Goal: Task Accomplishment & Management: Use online tool/utility

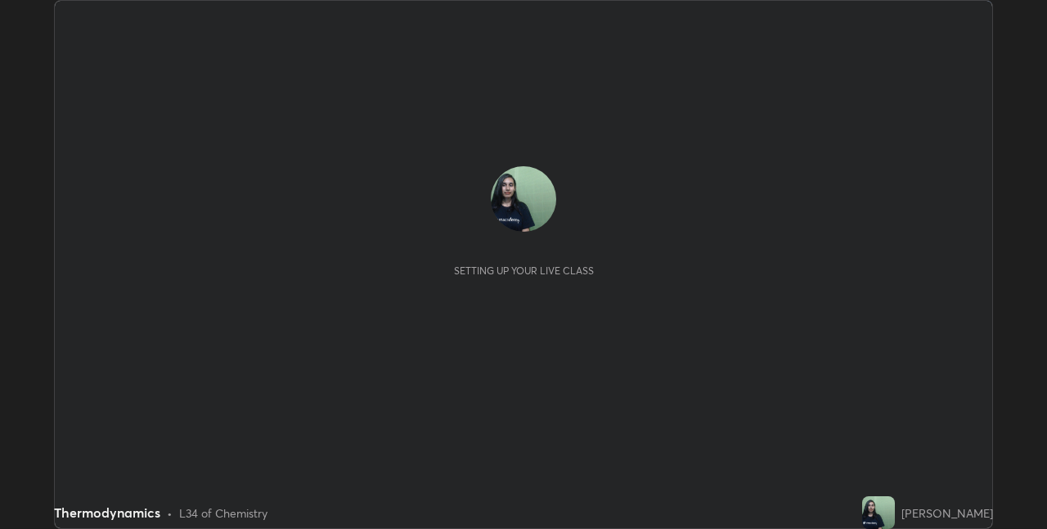
scroll to position [529, 1047]
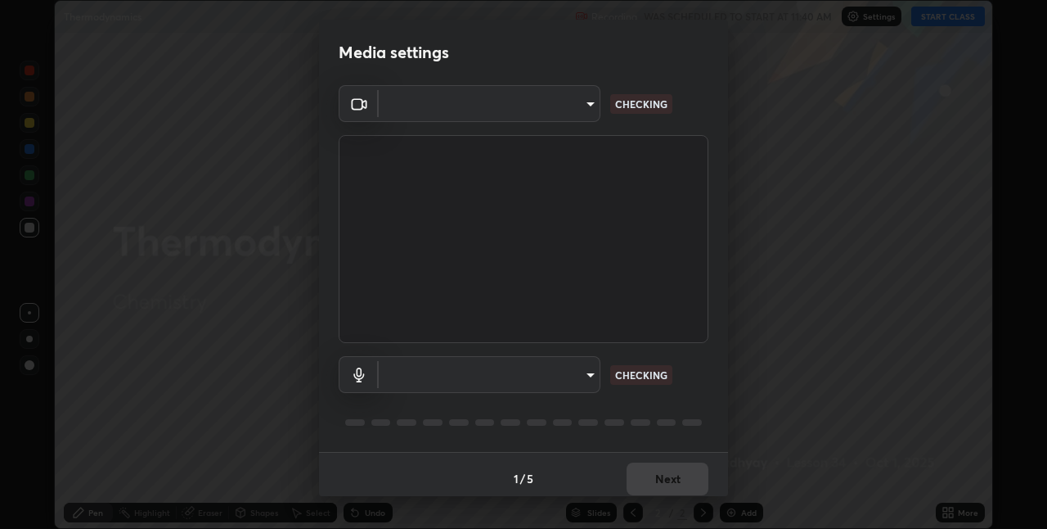
type input "17d47b9a8e6a43c8ebdd6aac700522dacaa6e58ec5f16407bca00d40e6ab781c"
type input "communications"
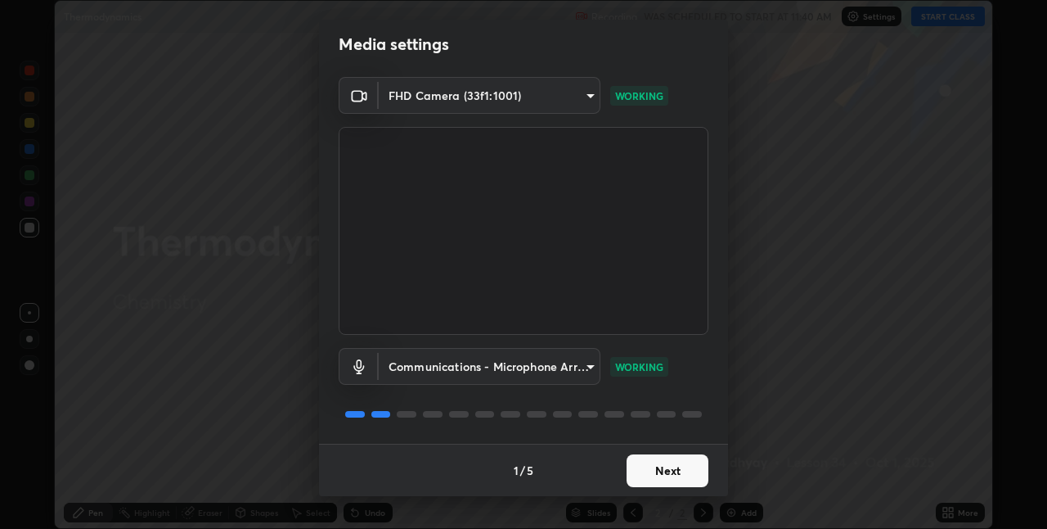
click at [662, 472] on button "Next" at bounding box center [668, 470] width 82 height 33
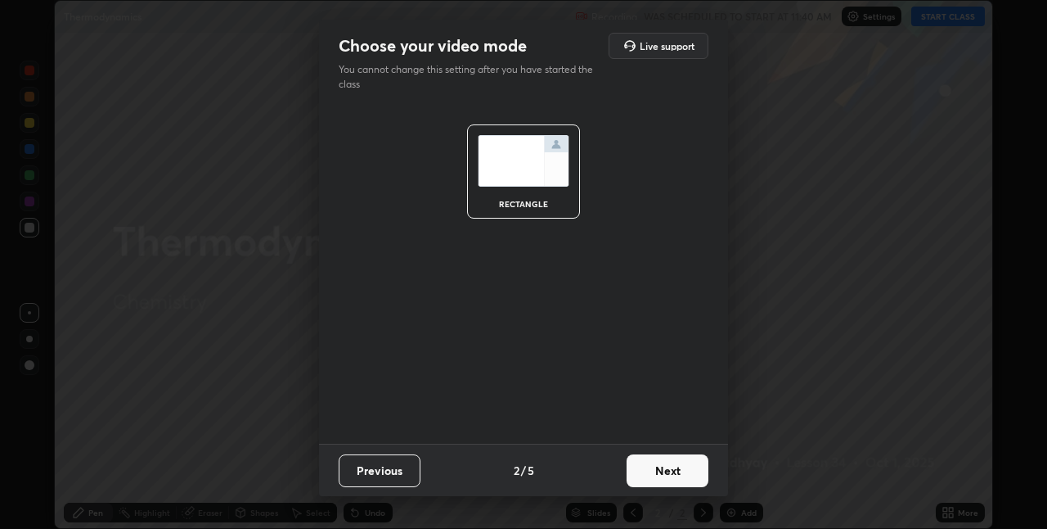
click at [666, 467] on button "Next" at bounding box center [668, 470] width 82 height 33
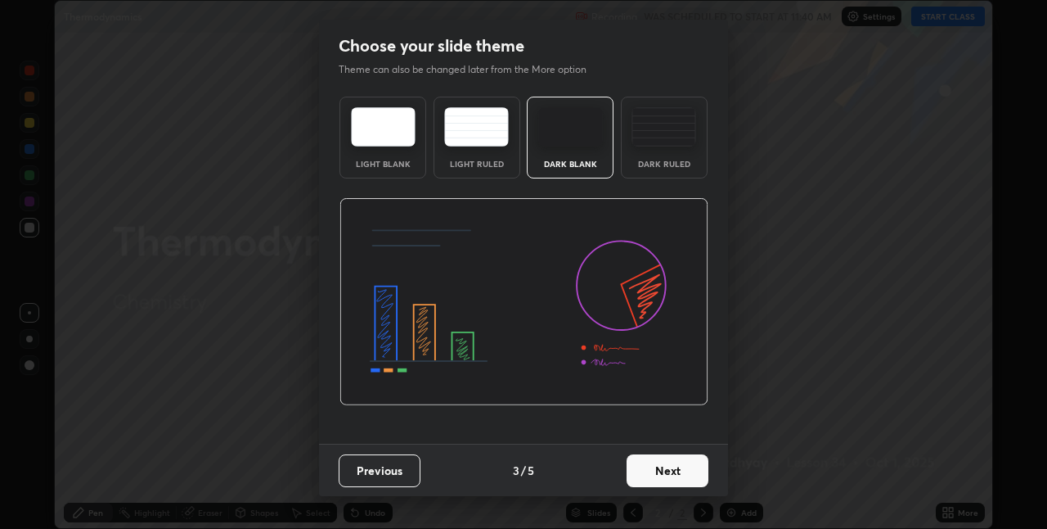
click at [678, 473] on button "Next" at bounding box center [668, 470] width 82 height 33
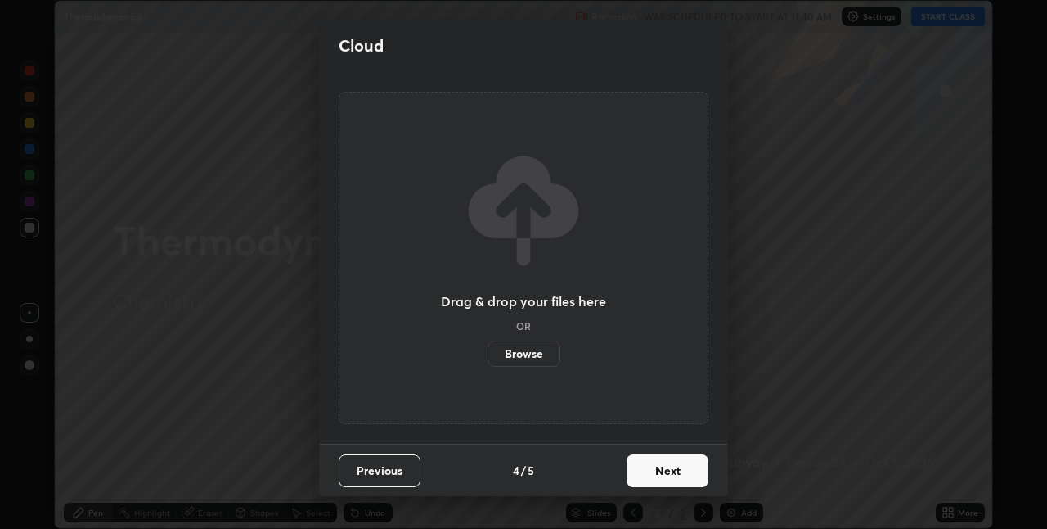
click at [678, 477] on button "Next" at bounding box center [668, 470] width 82 height 33
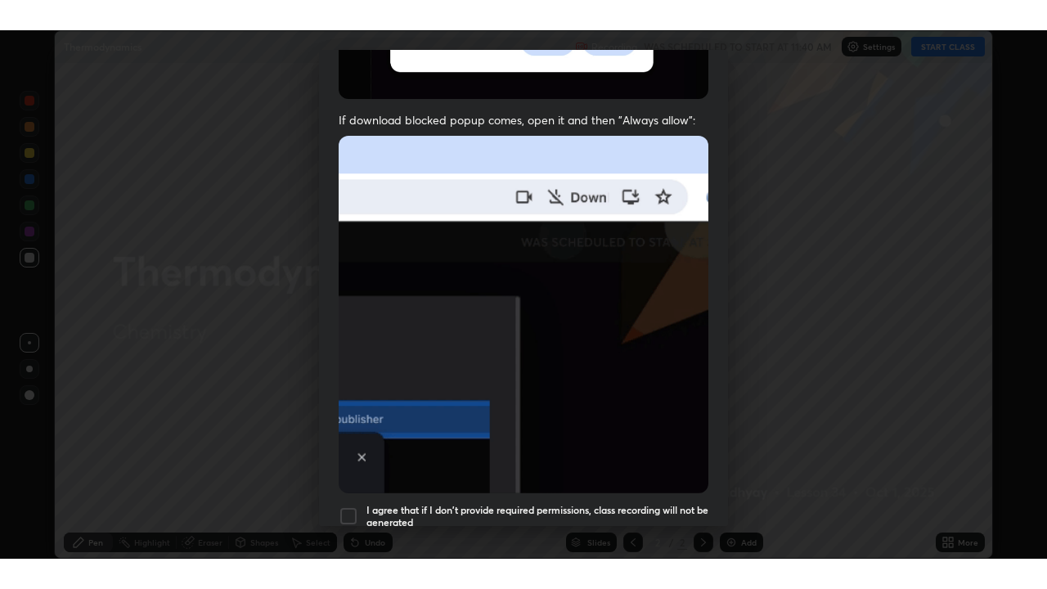
scroll to position [342, 0]
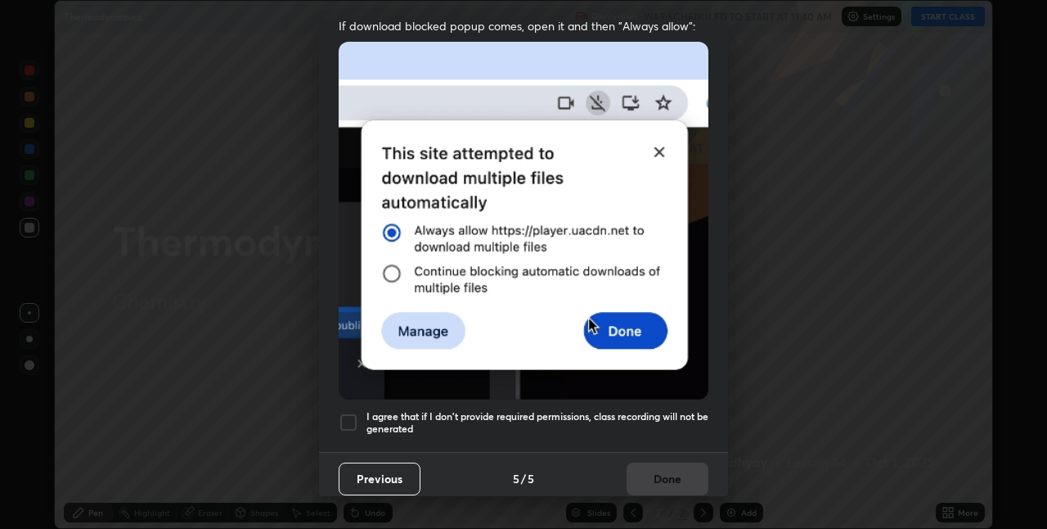
click at [355, 412] on div at bounding box center [349, 422] width 20 height 20
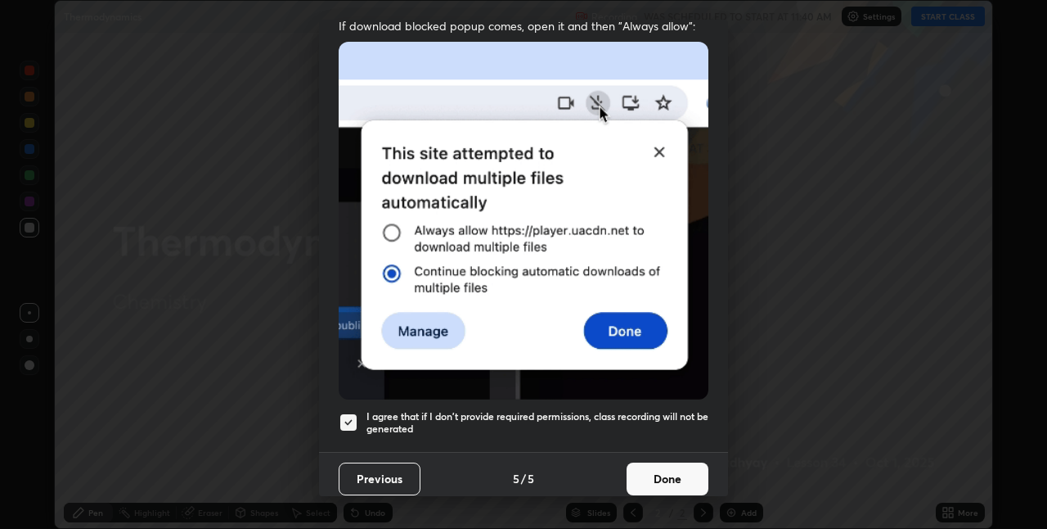
click at [666, 475] on button "Done" at bounding box center [668, 478] width 82 height 33
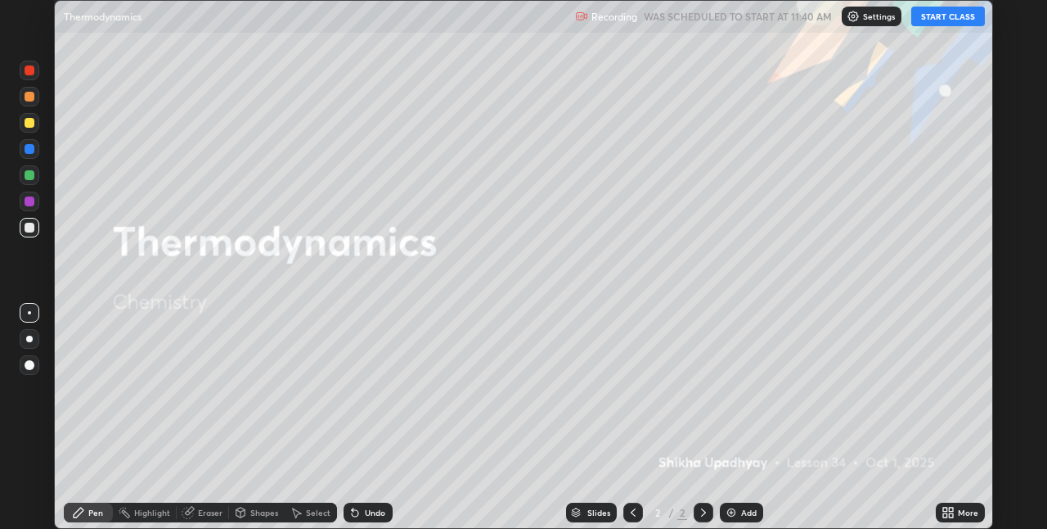
click at [945, 515] on icon at bounding box center [945, 515] width 4 height 4
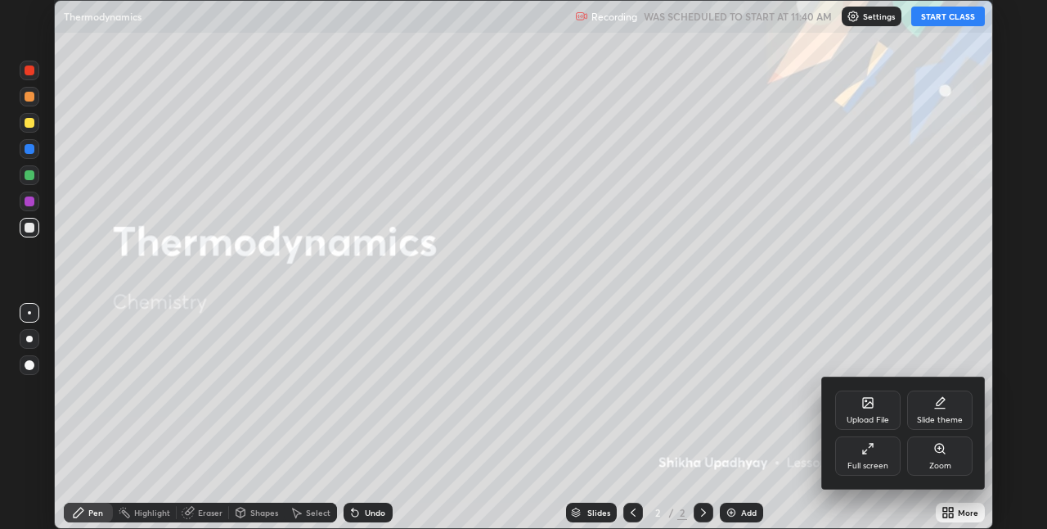
click at [877, 458] on div "Full screen" at bounding box center [867, 455] width 65 height 39
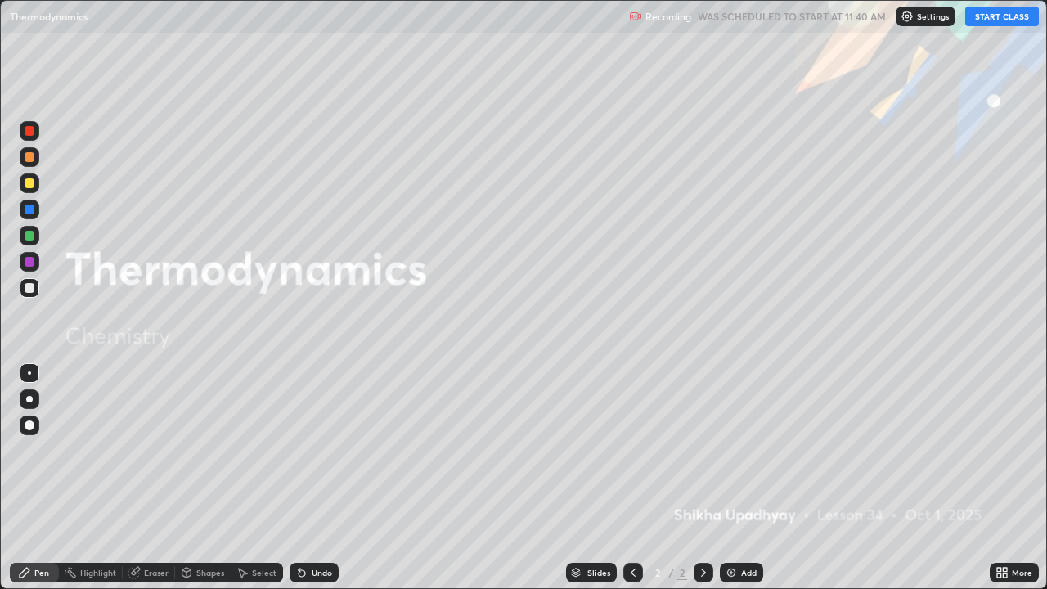
scroll to position [589, 1047]
click at [1015, 23] on button "START CLASS" at bounding box center [1003, 17] width 74 height 20
click at [753, 528] on div "Add" at bounding box center [749, 573] width 16 height 8
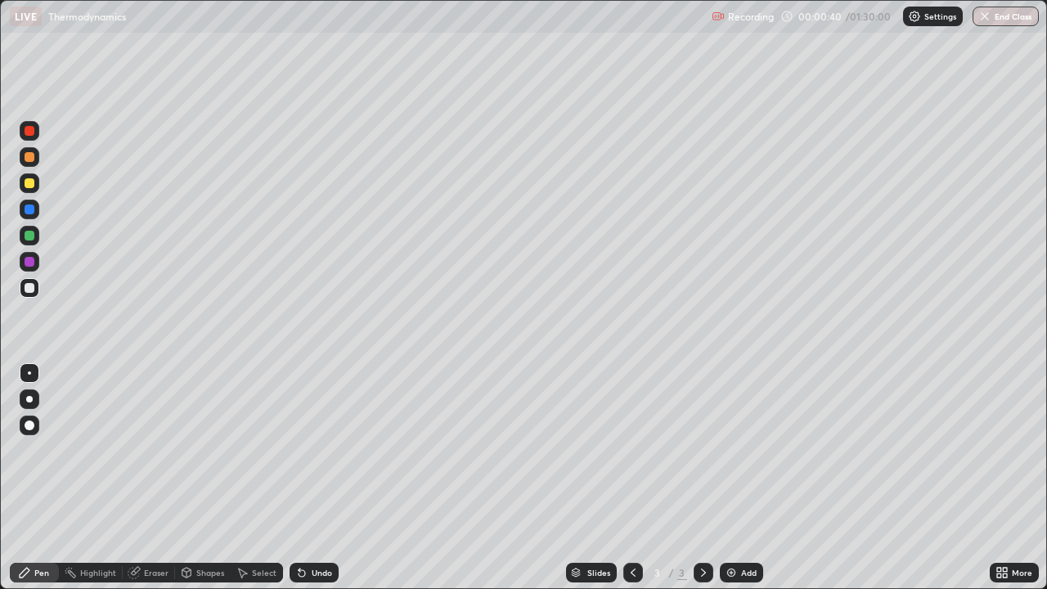
click at [38, 182] on div at bounding box center [30, 183] width 20 height 20
click at [29, 399] on div at bounding box center [29, 399] width 7 height 7
click at [38, 289] on div at bounding box center [30, 288] width 20 height 20
click at [157, 528] on div "Eraser" at bounding box center [156, 573] width 25 height 8
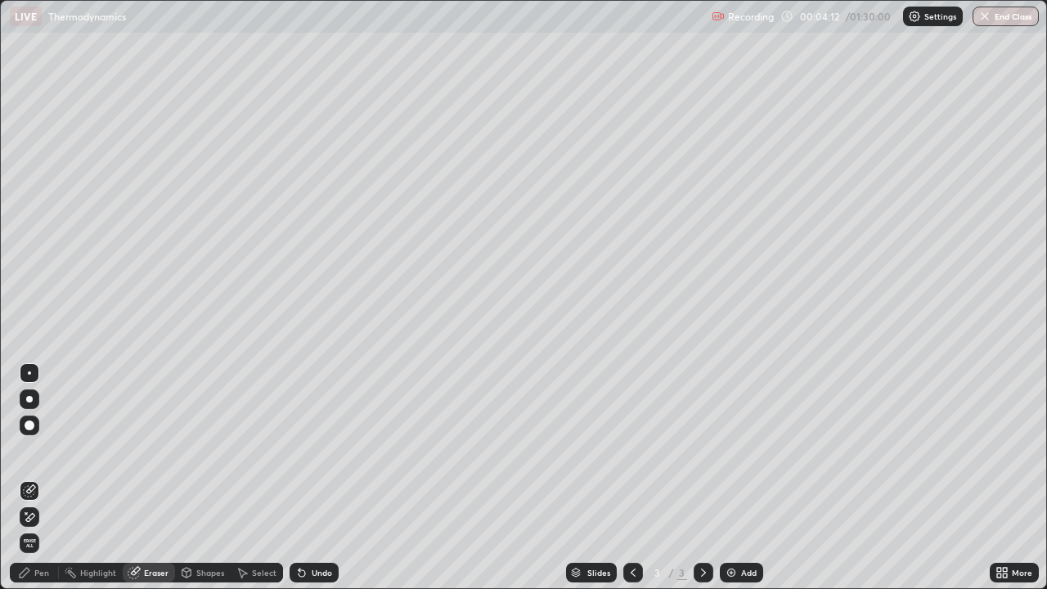
click at [54, 528] on div "Pen" at bounding box center [34, 573] width 49 height 20
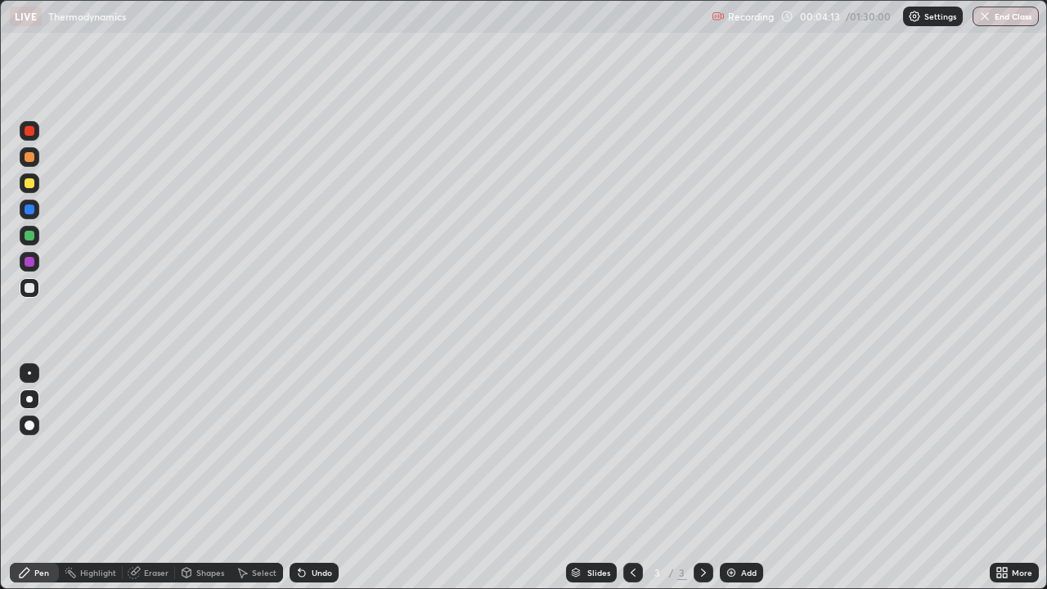
click at [30, 187] on div at bounding box center [30, 183] width 10 height 10
click at [744, 528] on div "Add" at bounding box center [749, 573] width 16 height 8
click at [316, 528] on div "Undo" at bounding box center [322, 573] width 20 height 8
click at [326, 528] on div "Undo" at bounding box center [322, 573] width 20 height 8
click at [322, 528] on div "Undo" at bounding box center [322, 573] width 20 height 8
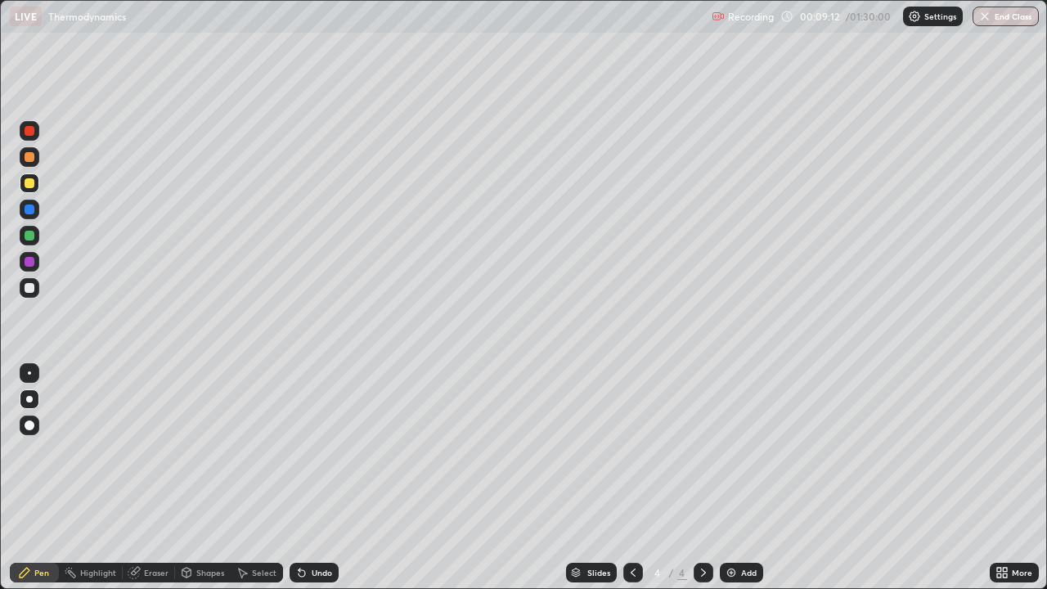
click at [30, 133] on div at bounding box center [30, 131] width 10 height 10
click at [29, 399] on div at bounding box center [29, 399] width 7 height 7
click at [30, 236] on div at bounding box center [30, 236] width 10 height 10
click at [30, 187] on div at bounding box center [30, 183] width 10 height 10
click at [317, 528] on div "Undo" at bounding box center [322, 573] width 20 height 8
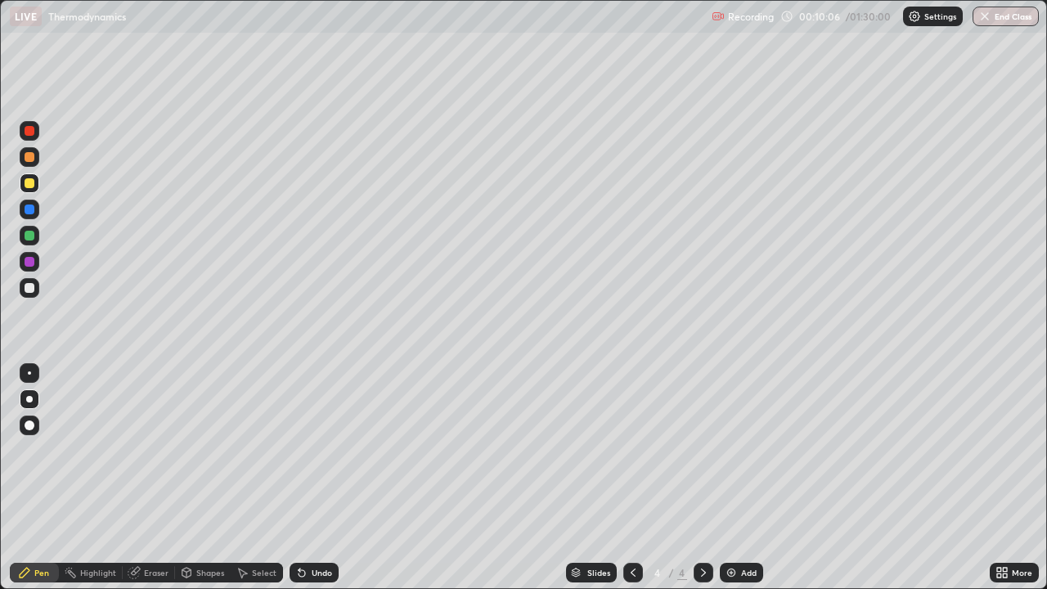
click at [317, 528] on div "Undo" at bounding box center [322, 573] width 20 height 8
click at [32, 236] on div at bounding box center [30, 236] width 10 height 10
click at [32, 281] on div at bounding box center [30, 288] width 20 height 20
click at [754, 528] on div "Add" at bounding box center [749, 573] width 16 height 8
click at [35, 164] on div at bounding box center [30, 157] width 20 height 20
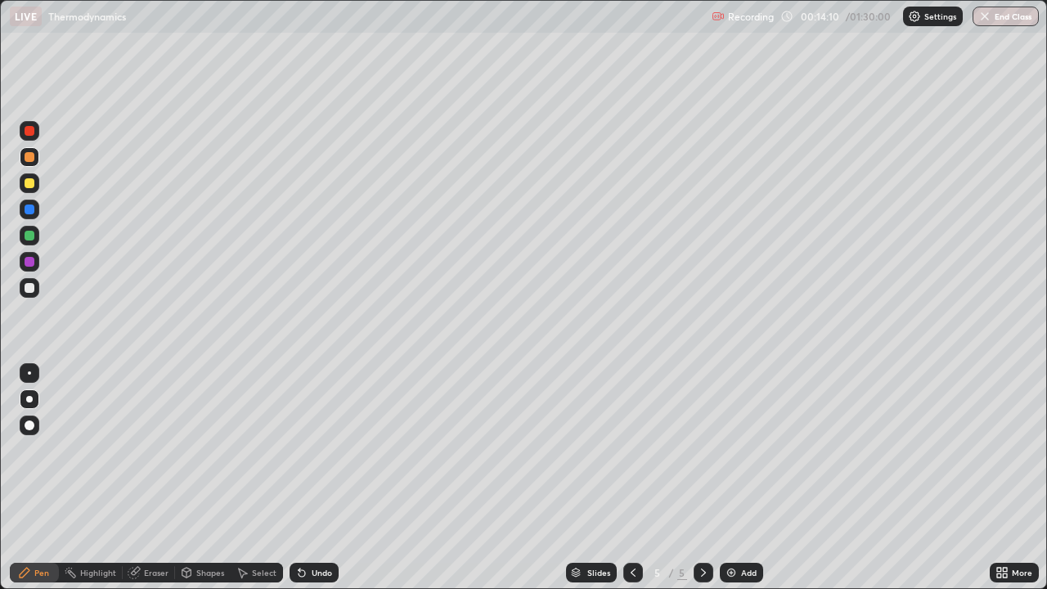
click at [29, 236] on div at bounding box center [30, 236] width 10 height 10
click at [32, 132] on div at bounding box center [30, 131] width 10 height 10
click at [752, 528] on div "Add" at bounding box center [741, 573] width 43 height 20
click at [632, 528] on icon at bounding box center [633, 572] width 13 height 13
click at [35, 290] on div at bounding box center [30, 288] width 20 height 20
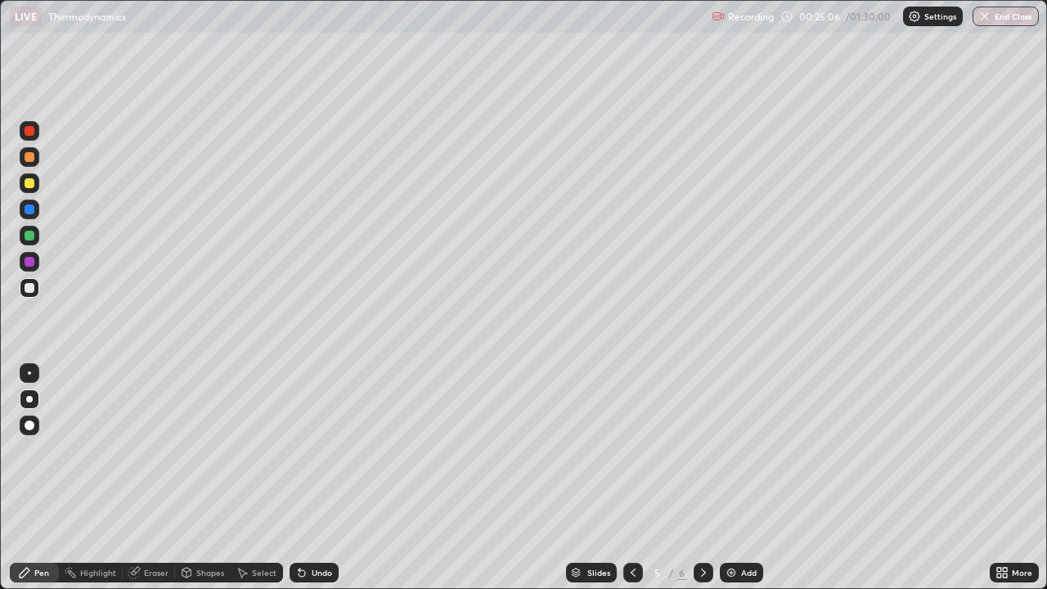
click at [738, 528] on div "Add" at bounding box center [741, 573] width 43 height 20
click at [632, 528] on icon at bounding box center [633, 572] width 13 height 13
click at [745, 528] on div "Add" at bounding box center [741, 573] width 43 height 20
click at [30, 183] on div at bounding box center [30, 183] width 10 height 10
click at [324, 528] on div "Undo" at bounding box center [322, 573] width 20 height 8
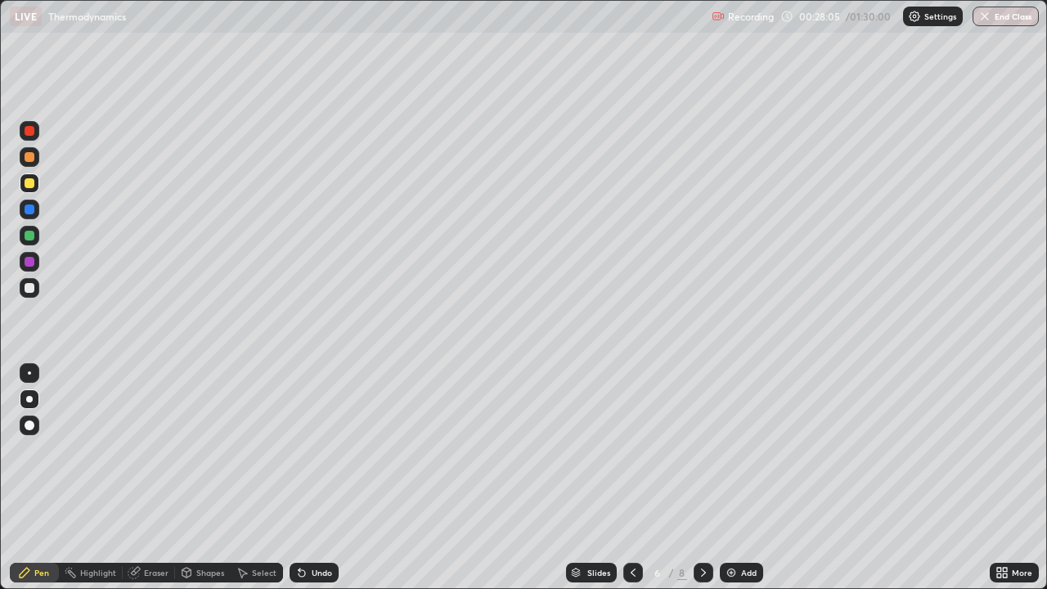
click at [317, 528] on div "Undo" at bounding box center [322, 573] width 20 height 8
click at [744, 528] on div "Add" at bounding box center [749, 573] width 16 height 8
click at [31, 218] on div at bounding box center [30, 210] width 20 height 20
click at [32, 207] on div at bounding box center [30, 210] width 10 height 10
click at [29, 239] on div at bounding box center [30, 236] width 10 height 10
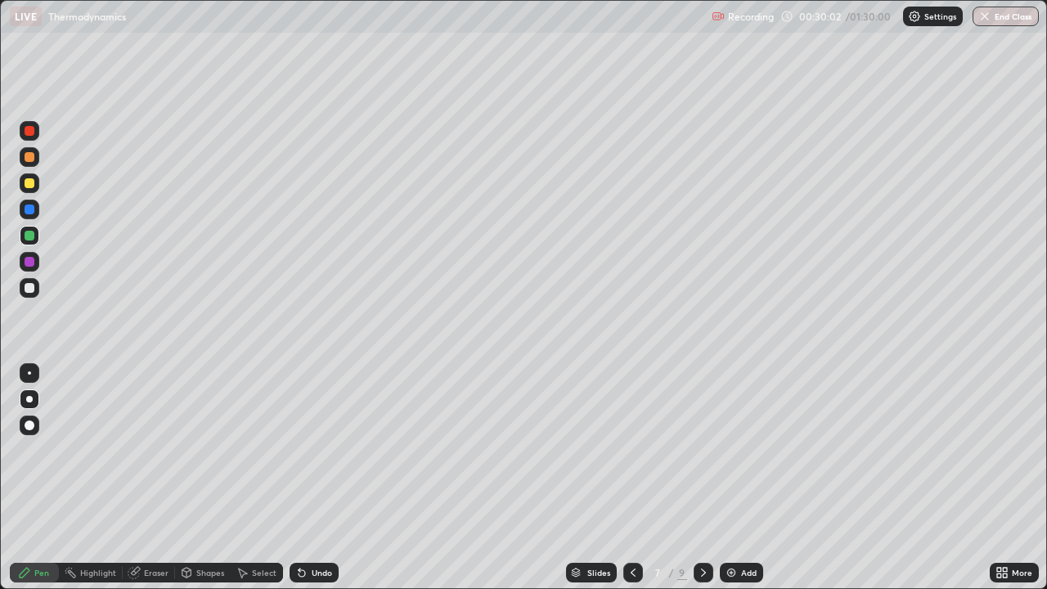
click at [311, 528] on div "Undo" at bounding box center [314, 573] width 49 height 20
click at [632, 528] on icon at bounding box center [633, 572] width 13 height 13
click at [710, 528] on div at bounding box center [704, 573] width 20 height 20
click at [38, 291] on div at bounding box center [30, 288] width 20 height 20
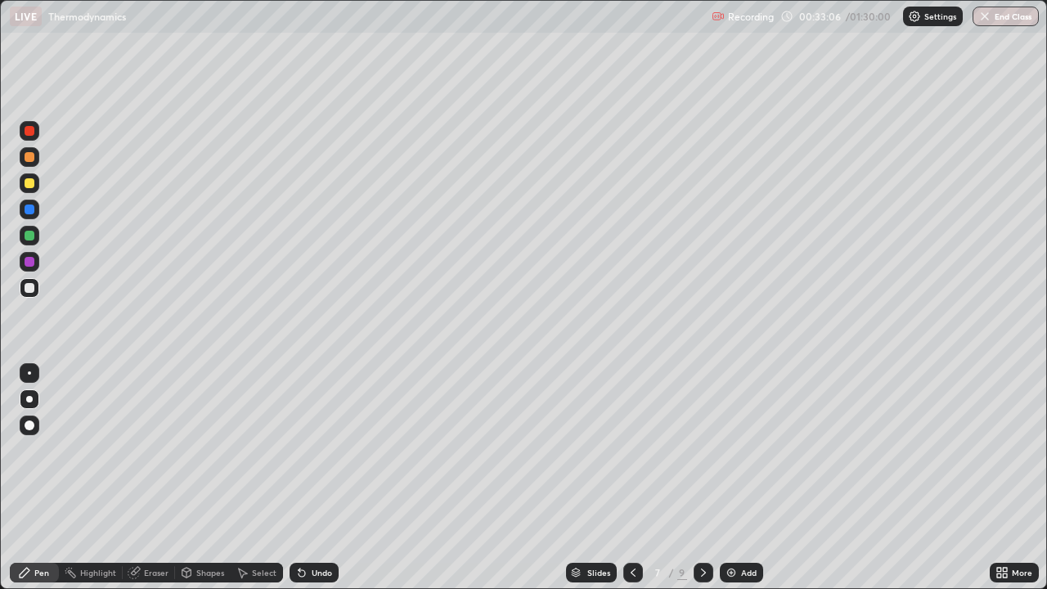
click at [318, 528] on div "Undo" at bounding box center [322, 573] width 20 height 8
click at [157, 528] on div "Eraser" at bounding box center [156, 573] width 25 height 8
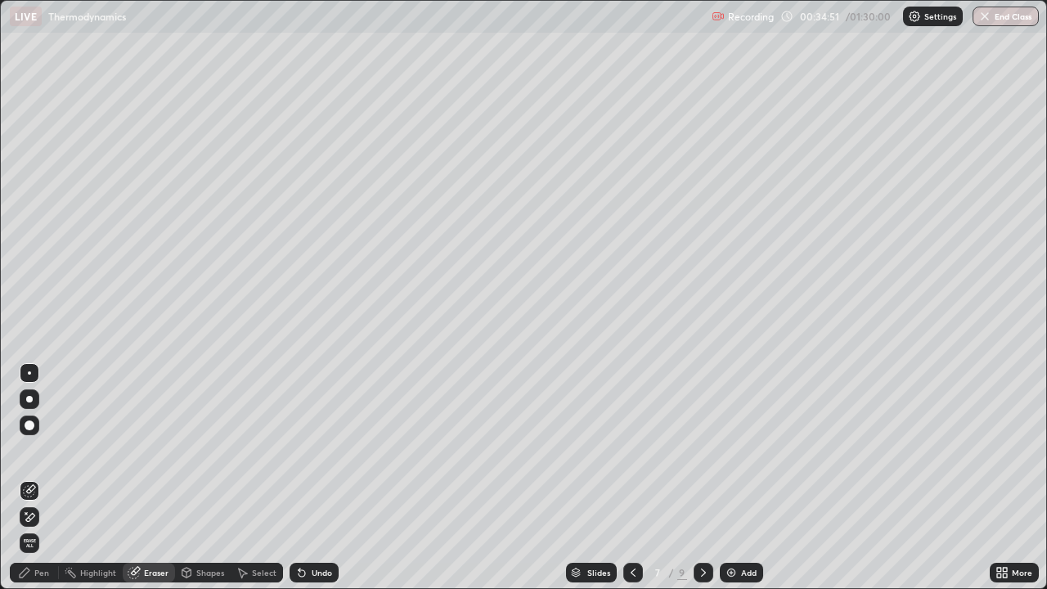
click at [34, 513] on icon at bounding box center [29, 518] width 13 height 14
click at [37, 528] on div "Pen" at bounding box center [41, 573] width 15 height 8
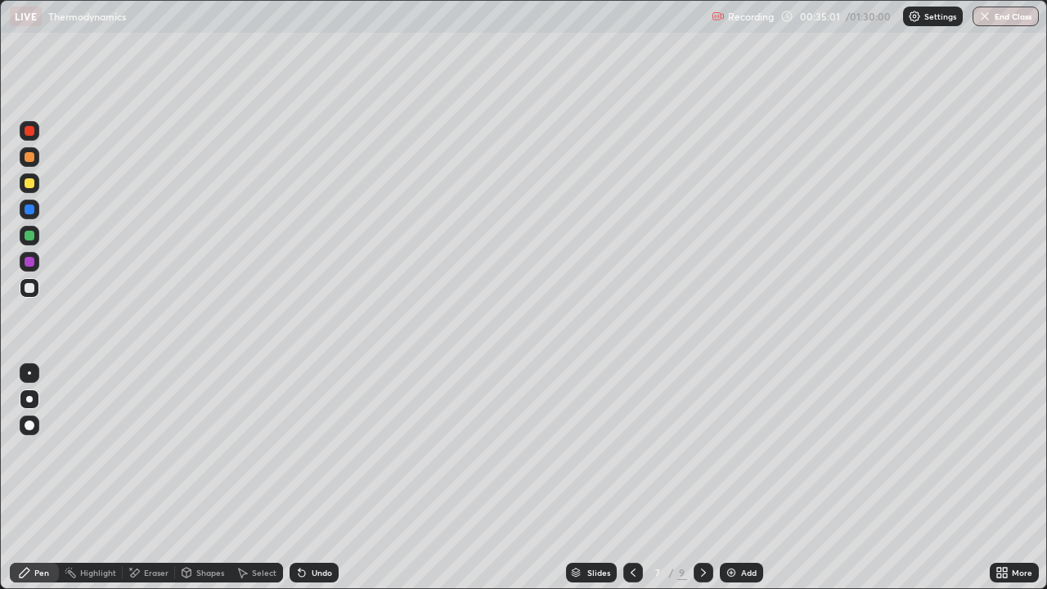
click at [34, 288] on div at bounding box center [30, 288] width 10 height 10
click at [32, 237] on div at bounding box center [30, 236] width 10 height 10
click at [750, 528] on div "Add" at bounding box center [749, 573] width 16 height 8
click at [316, 528] on div "Undo" at bounding box center [322, 573] width 20 height 8
click at [314, 528] on div "Undo" at bounding box center [322, 573] width 20 height 8
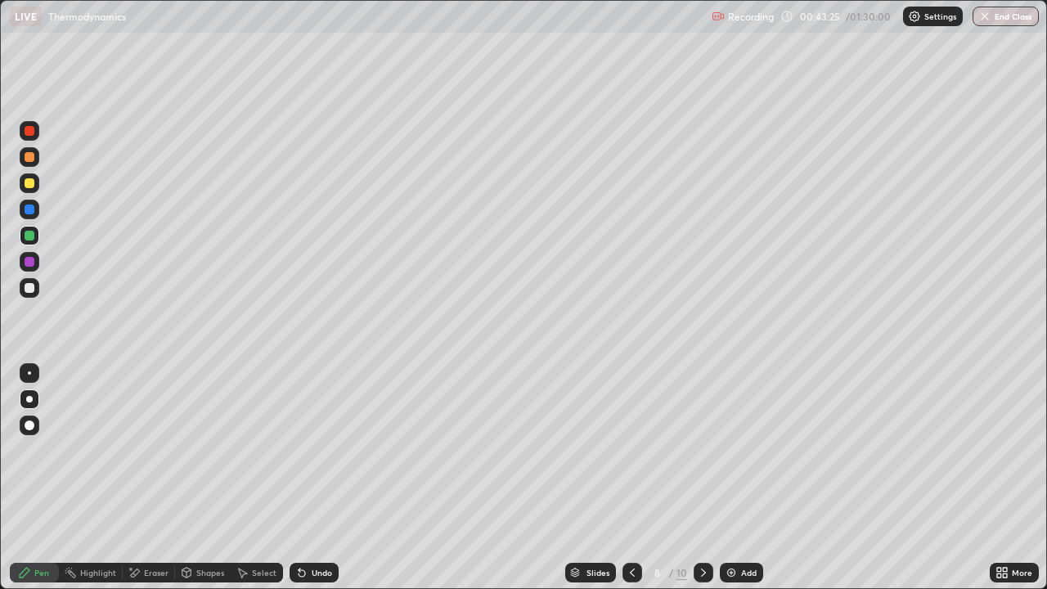
click at [33, 287] on div at bounding box center [30, 288] width 10 height 10
click at [641, 528] on div at bounding box center [633, 573] width 20 height 20
click at [635, 528] on div at bounding box center [633, 573] width 20 height 20
click at [633, 528] on icon at bounding box center [632, 572] width 13 height 13
click at [702, 528] on icon at bounding box center [703, 572] width 13 height 13
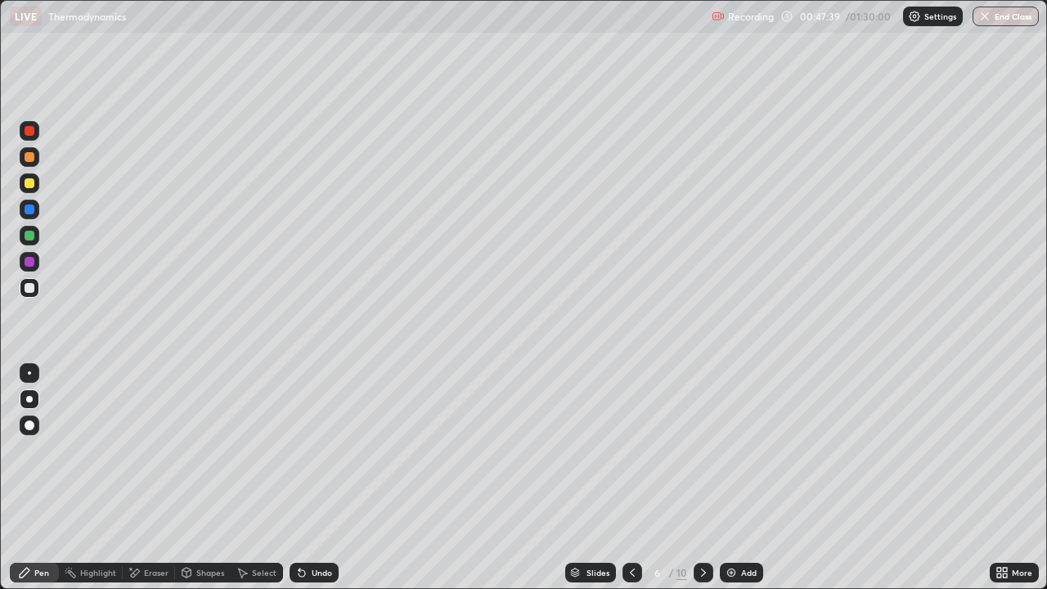
click at [703, 528] on div at bounding box center [704, 573] width 20 height 20
click at [704, 528] on div at bounding box center [704, 573] width 20 height 20
click at [704, 528] on icon at bounding box center [703, 572] width 13 height 13
click at [631, 528] on icon at bounding box center [632, 572] width 13 height 13
click at [742, 528] on div "Add" at bounding box center [749, 573] width 16 height 8
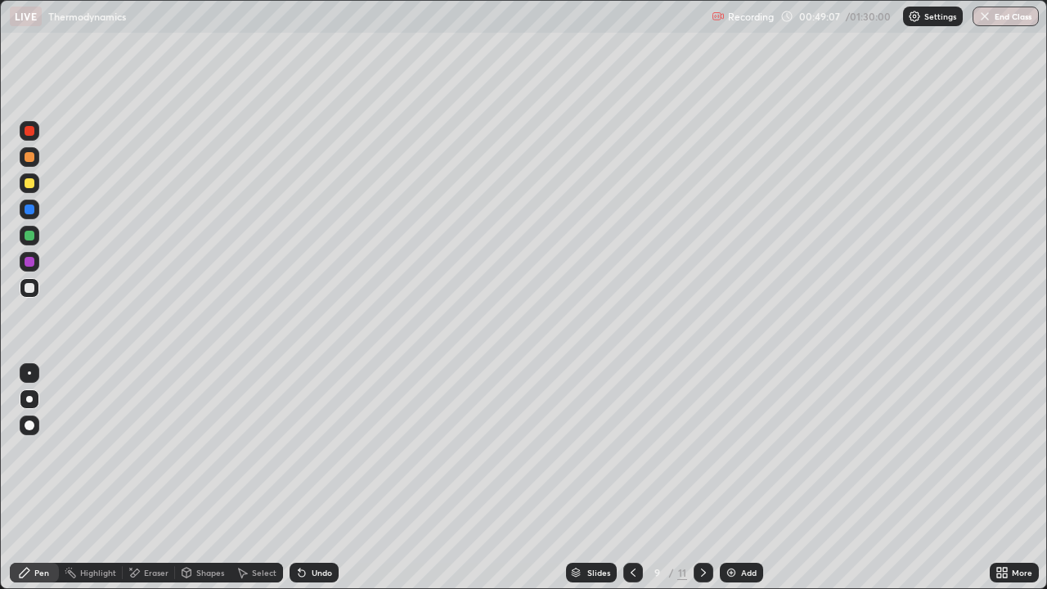
click at [322, 528] on div "Undo" at bounding box center [322, 573] width 20 height 8
click at [751, 528] on div "Add" at bounding box center [749, 573] width 16 height 8
click at [26, 184] on div at bounding box center [30, 183] width 10 height 10
click at [25, 287] on div at bounding box center [30, 288] width 10 height 10
click at [307, 528] on div "Undo" at bounding box center [314, 573] width 49 height 20
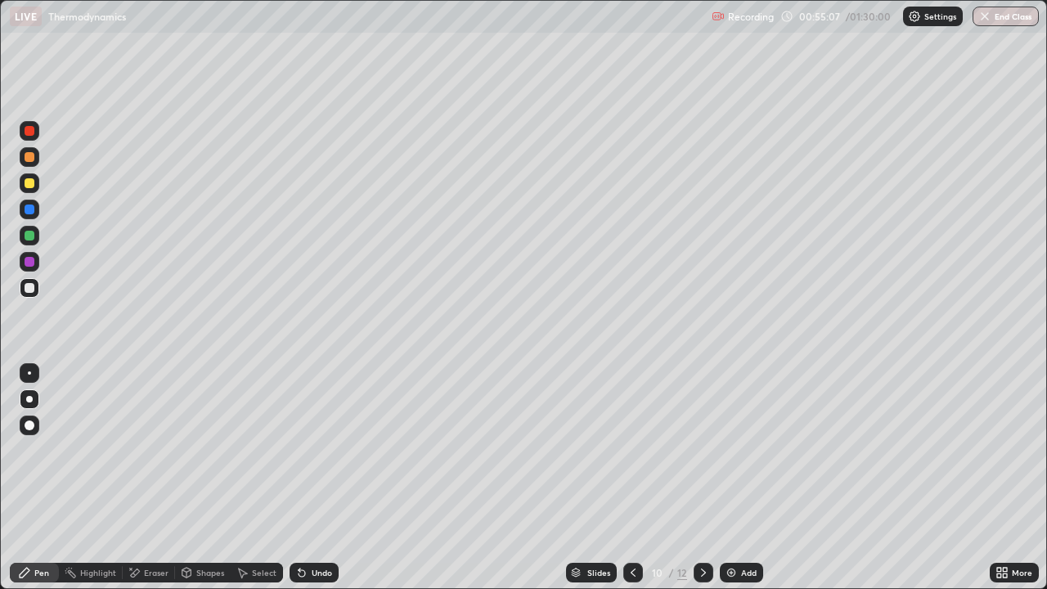
click at [307, 528] on div "Undo" at bounding box center [314, 573] width 49 height 20
click at [313, 528] on div "Undo" at bounding box center [322, 573] width 20 height 8
click at [321, 528] on div "Undo" at bounding box center [322, 573] width 20 height 8
click at [319, 528] on div "Undo" at bounding box center [314, 573] width 49 height 20
click at [37, 182] on div at bounding box center [30, 183] width 20 height 20
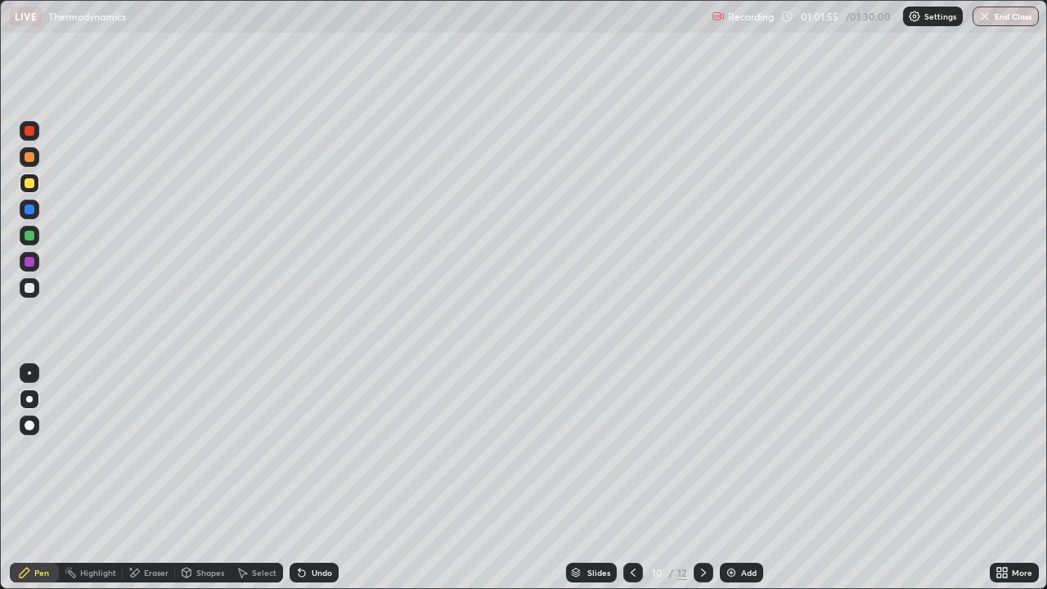
click at [737, 528] on div "Add" at bounding box center [741, 573] width 43 height 20
click at [37, 187] on div at bounding box center [30, 183] width 20 height 20
click at [25, 289] on div at bounding box center [30, 288] width 10 height 10
click at [319, 528] on div "Undo" at bounding box center [322, 573] width 20 height 8
click at [312, 528] on div "Undo" at bounding box center [322, 573] width 20 height 8
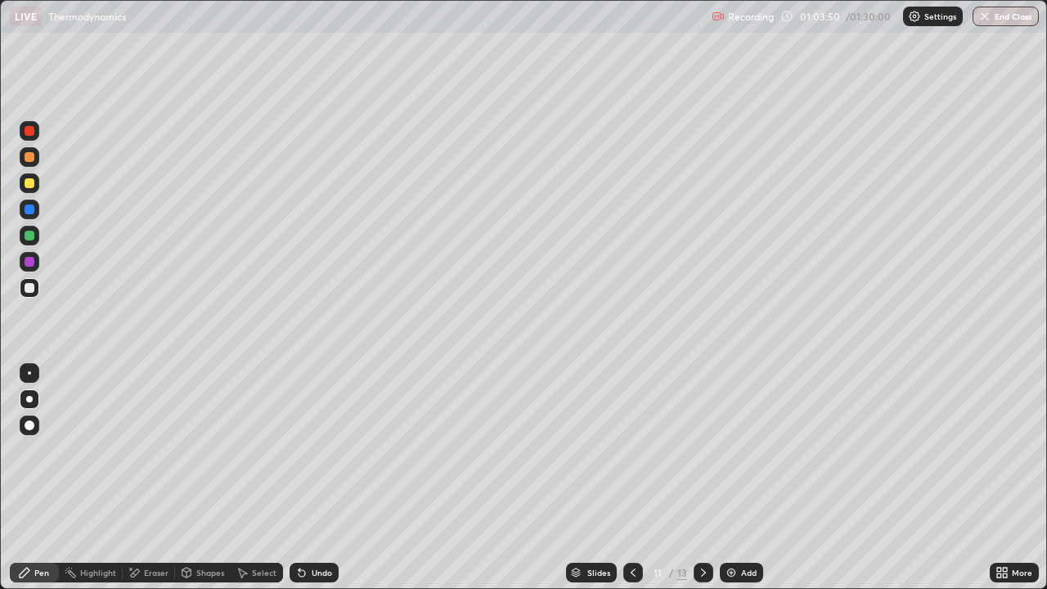
click at [743, 528] on div "Add" at bounding box center [749, 573] width 16 height 8
click at [632, 528] on icon at bounding box center [633, 572] width 13 height 13
click at [331, 528] on div "Undo" at bounding box center [314, 573] width 49 height 20
click at [330, 528] on div "Undo" at bounding box center [314, 573] width 49 height 20
click at [632, 528] on icon at bounding box center [633, 572] width 13 height 13
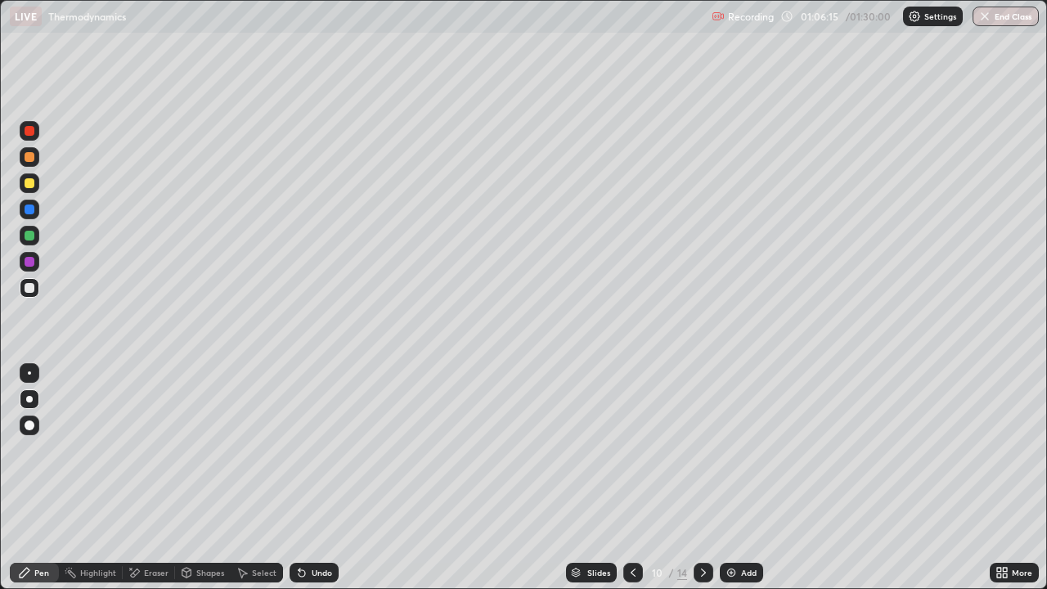
click at [709, 528] on div at bounding box center [704, 573] width 20 height 20
click at [637, 528] on icon at bounding box center [633, 572] width 13 height 13
click at [700, 528] on icon at bounding box center [703, 572] width 13 height 13
click at [749, 528] on div "Add" at bounding box center [749, 573] width 16 height 8
click at [30, 183] on div at bounding box center [30, 183] width 10 height 10
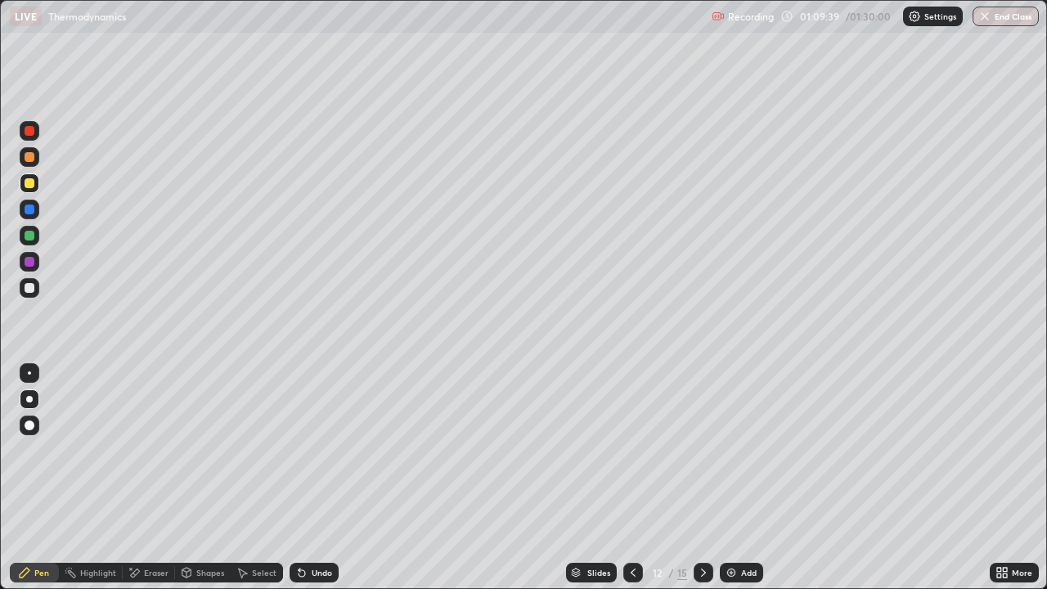
click at [29, 240] on div at bounding box center [30, 236] width 10 height 10
click at [322, 528] on div "Undo" at bounding box center [322, 573] width 20 height 8
click at [318, 528] on div "Undo" at bounding box center [322, 573] width 20 height 8
click at [734, 528] on img at bounding box center [731, 572] width 13 height 13
click at [627, 528] on icon at bounding box center [633, 572] width 13 height 13
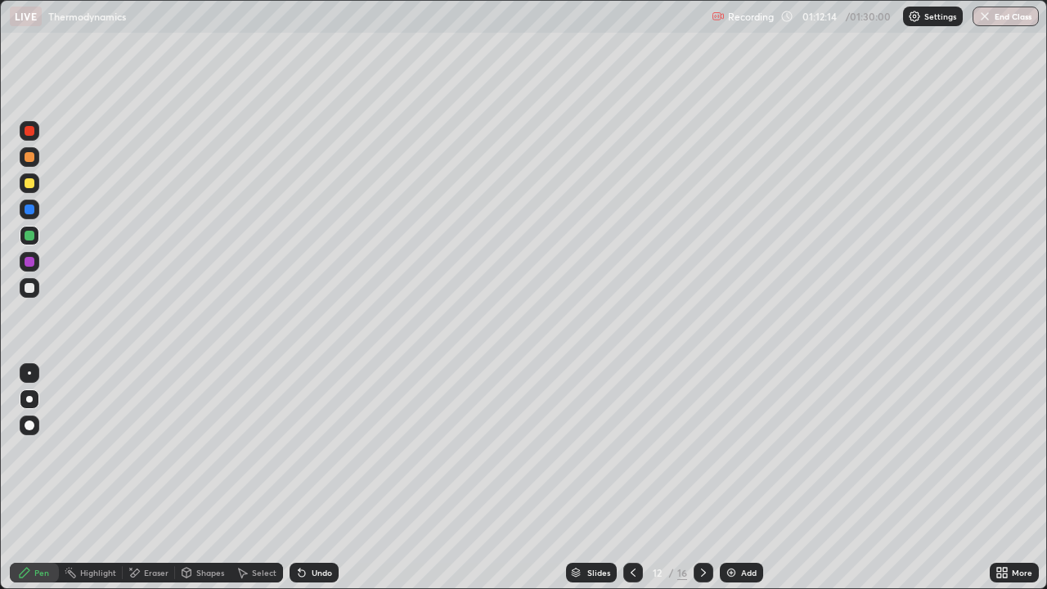
click at [739, 528] on div "Add" at bounding box center [741, 573] width 43 height 20
click at [1026, 17] on button "End Class" at bounding box center [1006, 17] width 66 height 20
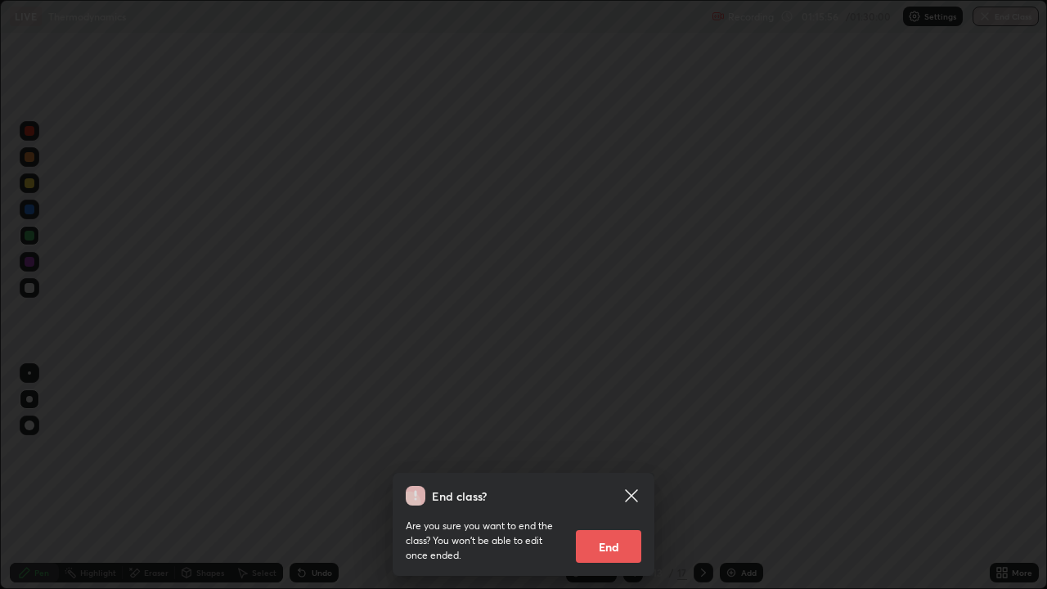
click at [601, 528] on button "End" at bounding box center [608, 546] width 65 height 33
